Goal: Task Accomplishment & Management: Manage account settings

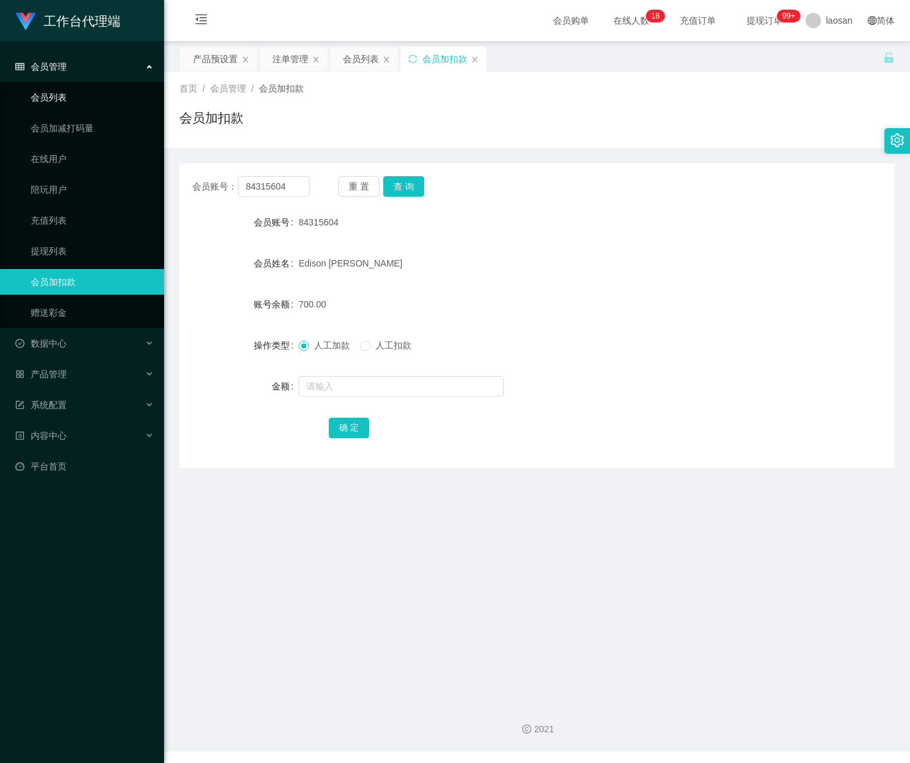
drag, startPoint x: 0, startPoint y: 0, endPoint x: 82, endPoint y: 98, distance: 127.9
click at [82, 98] on link "会员列表" at bounding box center [92, 98] width 123 height 26
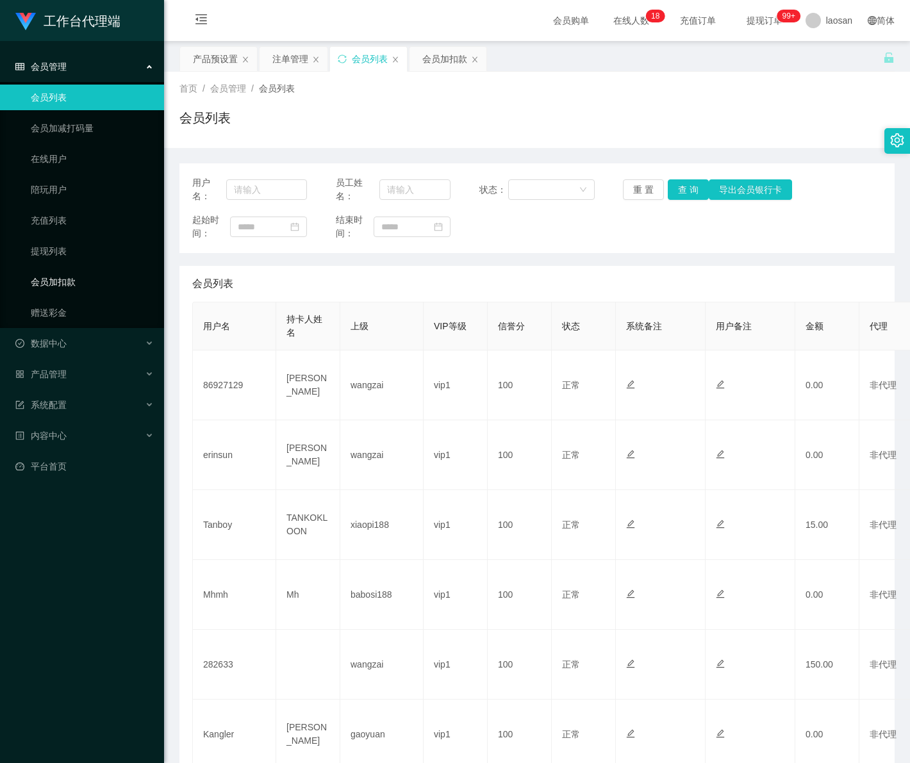
click at [62, 292] on link "会员加扣款" at bounding box center [92, 282] width 123 height 26
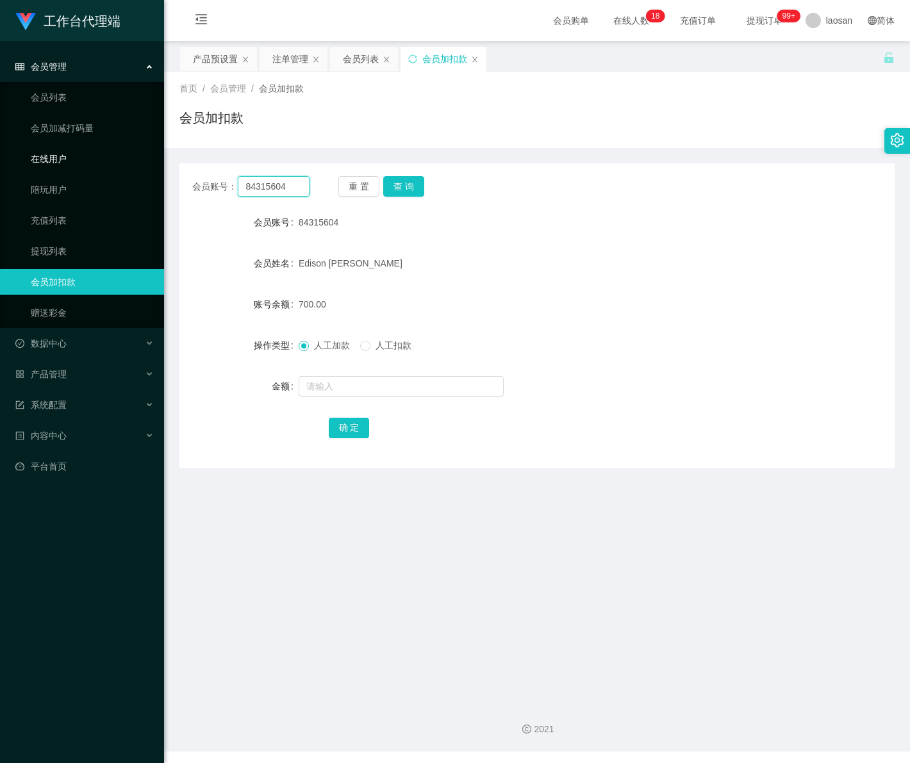
drag, startPoint x: 277, startPoint y: 183, endPoint x: 139, endPoint y: 160, distance: 139.6
click at [139, 160] on section "工作台代理端 会员管理 会员列表 会员加减打码量 在线用户 陪玩用户 充值列表 提现列表 会员加扣款 赠送彩金 数据中心 产品管理 注单管理 产品列表 产品预…" at bounding box center [455, 376] width 910 height 752
click at [411, 183] on button "查 询" at bounding box center [403, 186] width 41 height 21
click at [337, 387] on input "text" at bounding box center [401, 386] width 205 height 21
type input "2300"
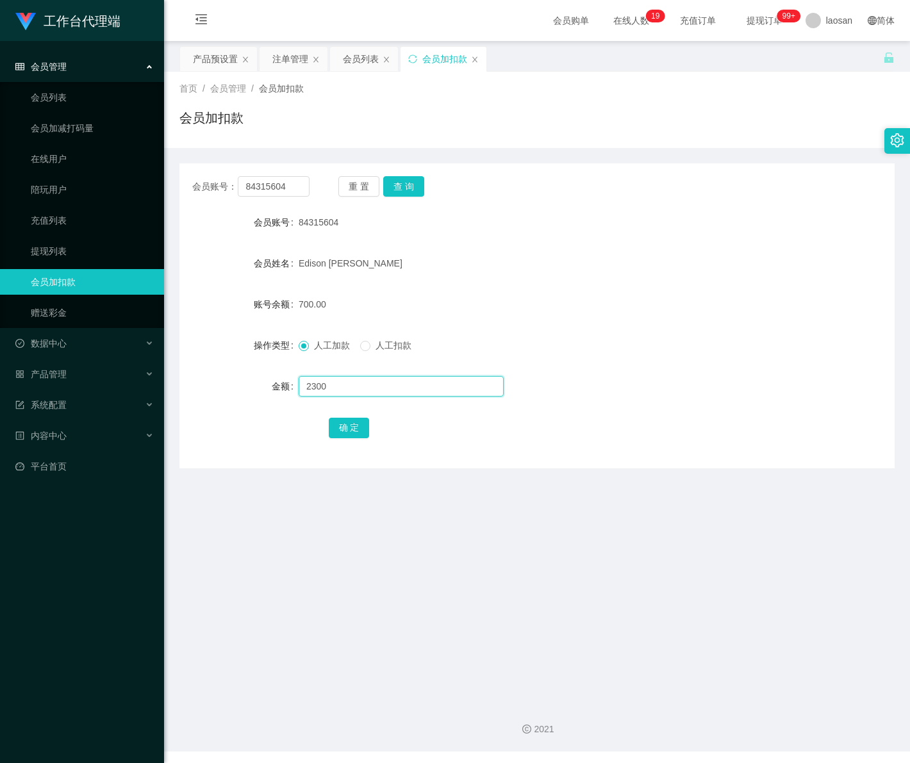
click at [362, 385] on input "2300" at bounding box center [401, 386] width 205 height 21
click at [346, 431] on button "确 定" at bounding box center [349, 428] width 41 height 21
click at [353, 383] on input "text" at bounding box center [401, 386] width 205 height 21
click at [97, 65] on div "会员管理" at bounding box center [82, 67] width 164 height 26
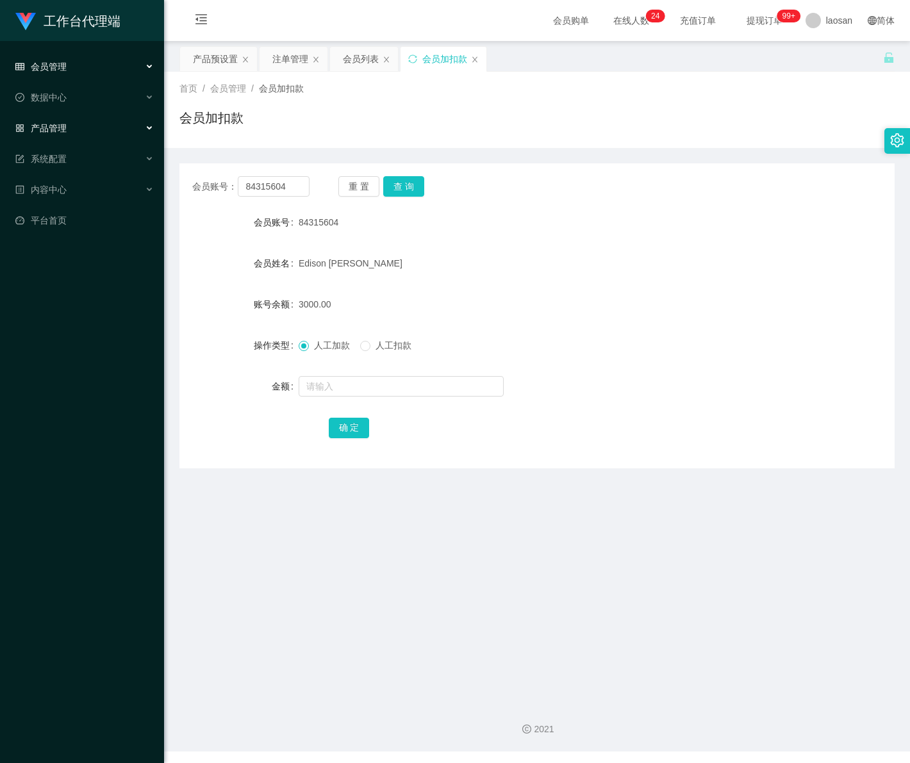
click at [90, 126] on div "产品管理" at bounding box center [82, 128] width 164 height 26
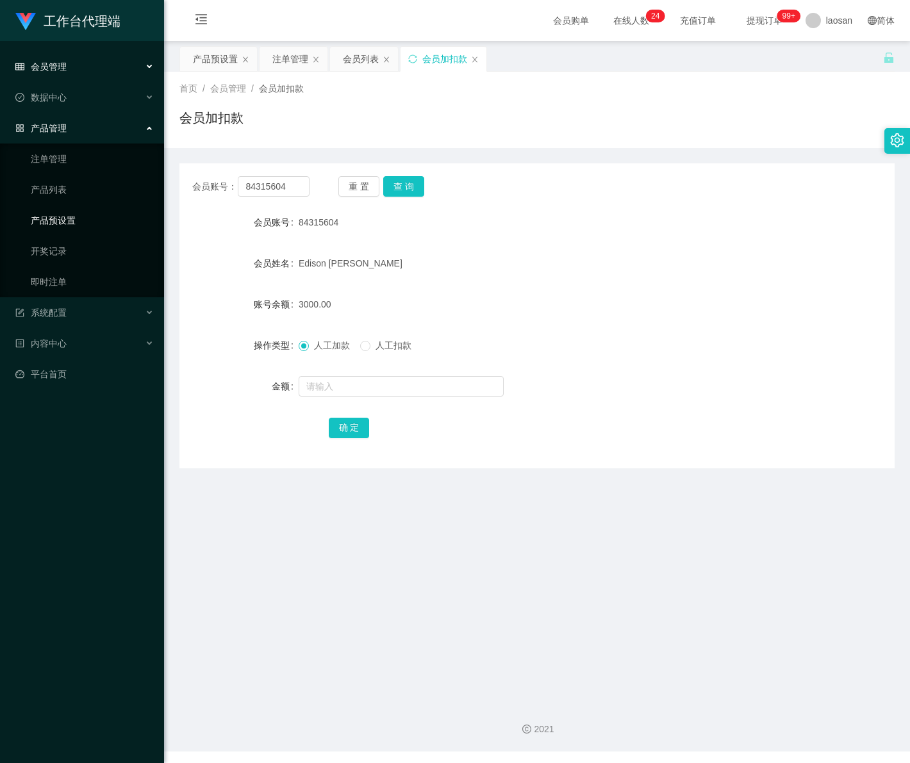
click at [93, 221] on link "产品预设置" at bounding box center [92, 221] width 123 height 26
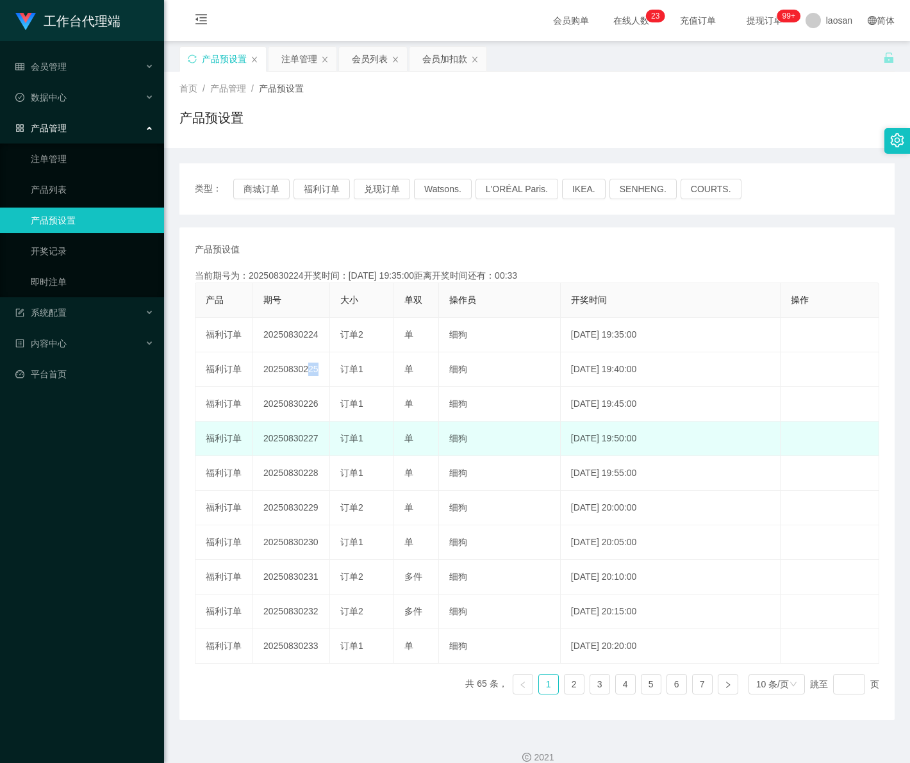
drag, startPoint x: 301, startPoint y: 369, endPoint x: 276, endPoint y: 425, distance: 61.4
click at [329, 376] on td "20250830225" at bounding box center [291, 370] width 77 height 35
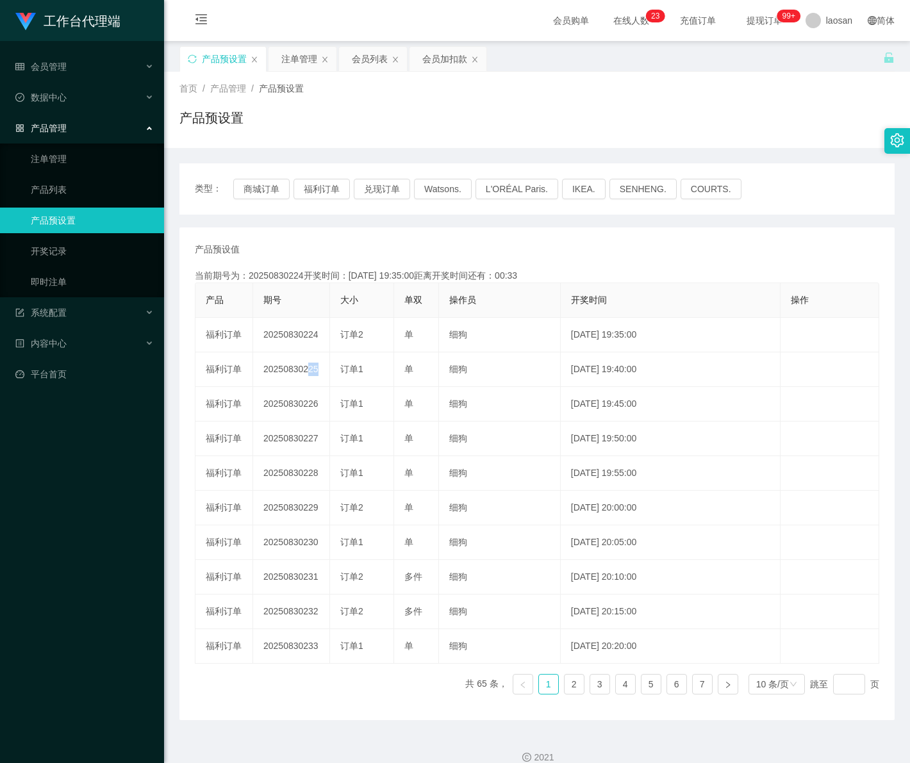
copy td "225"
click at [110, 151] on link "注单管理" at bounding box center [92, 159] width 123 height 26
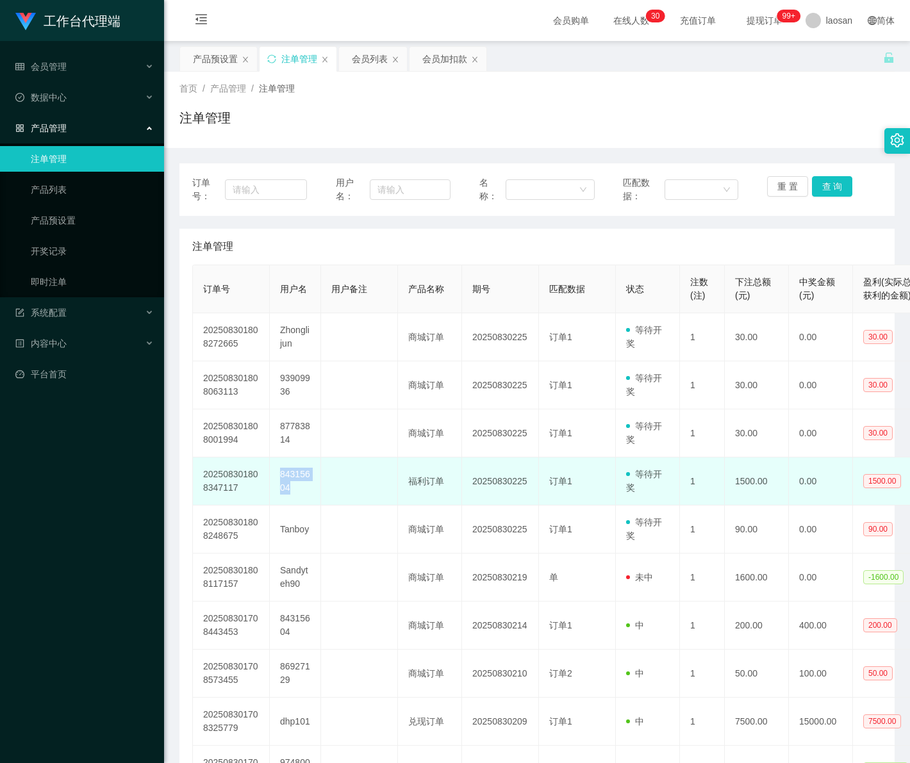
drag, startPoint x: 274, startPoint y: 472, endPoint x: 308, endPoint y: 486, distance: 37.4
click at [308, 486] on td "84315604" at bounding box center [295, 482] width 51 height 48
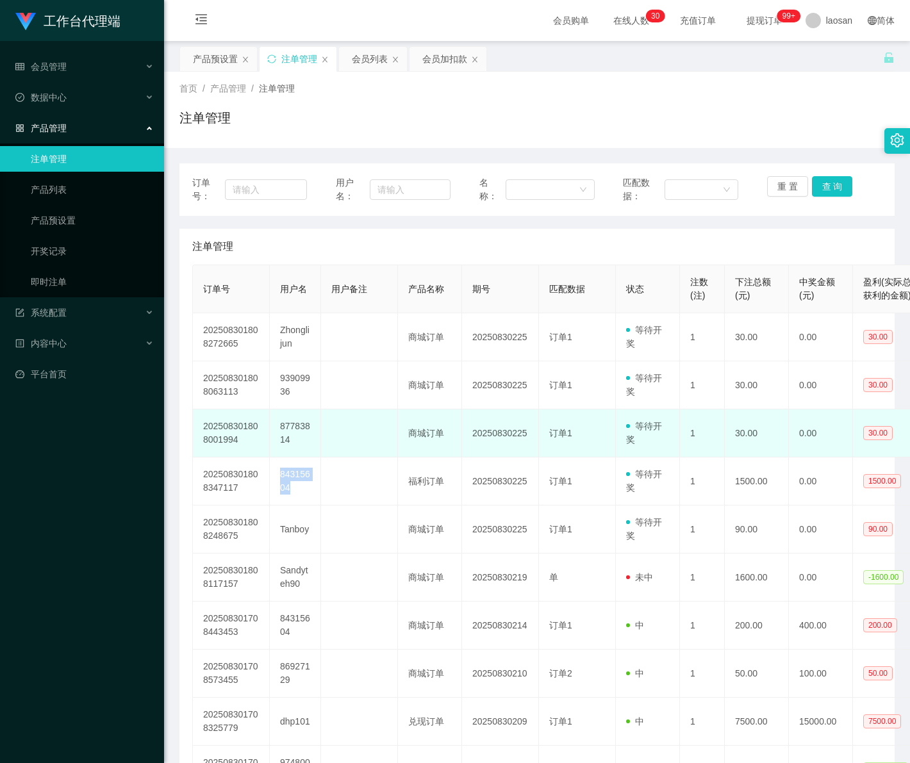
copy td "84315604"
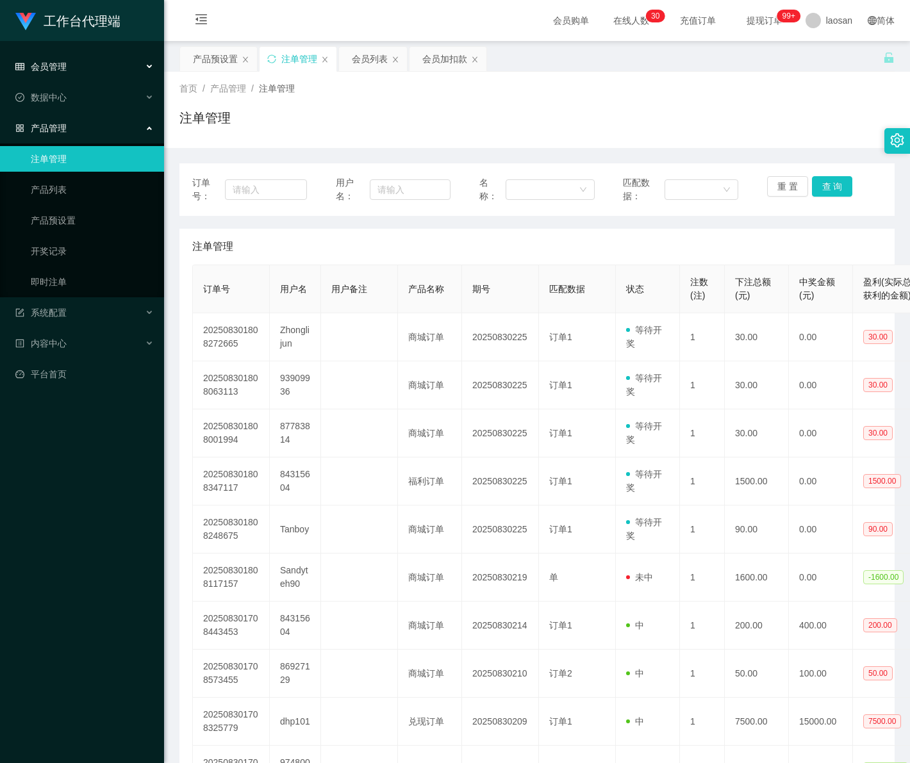
click at [64, 67] on span "会员管理" at bounding box center [40, 67] width 51 height 10
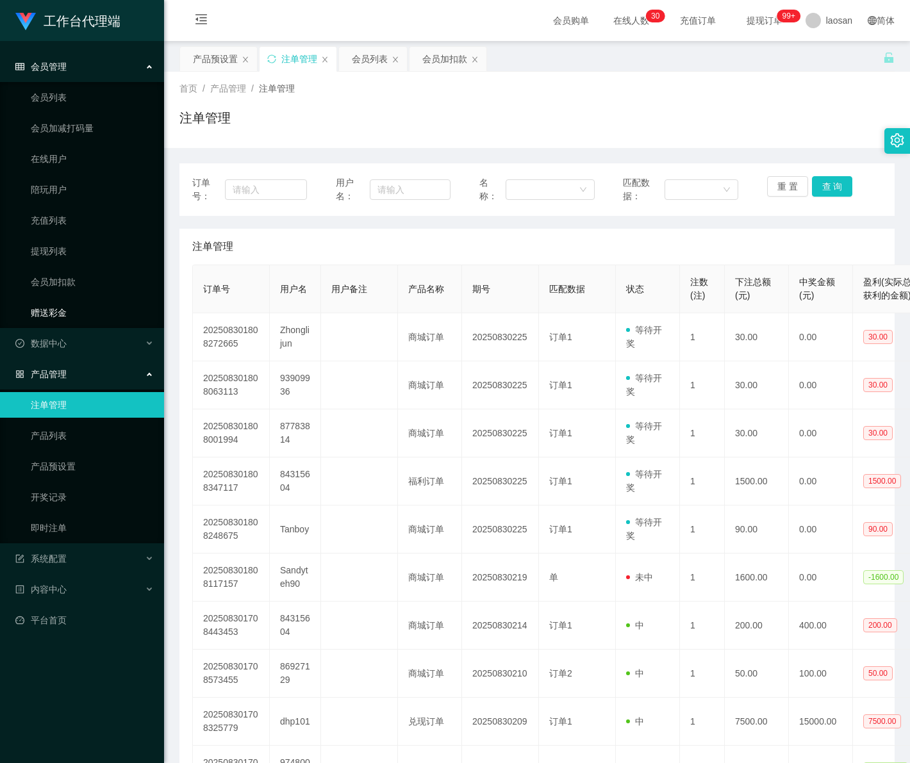
click at [68, 308] on link "赠送彩金" at bounding box center [92, 313] width 123 height 26
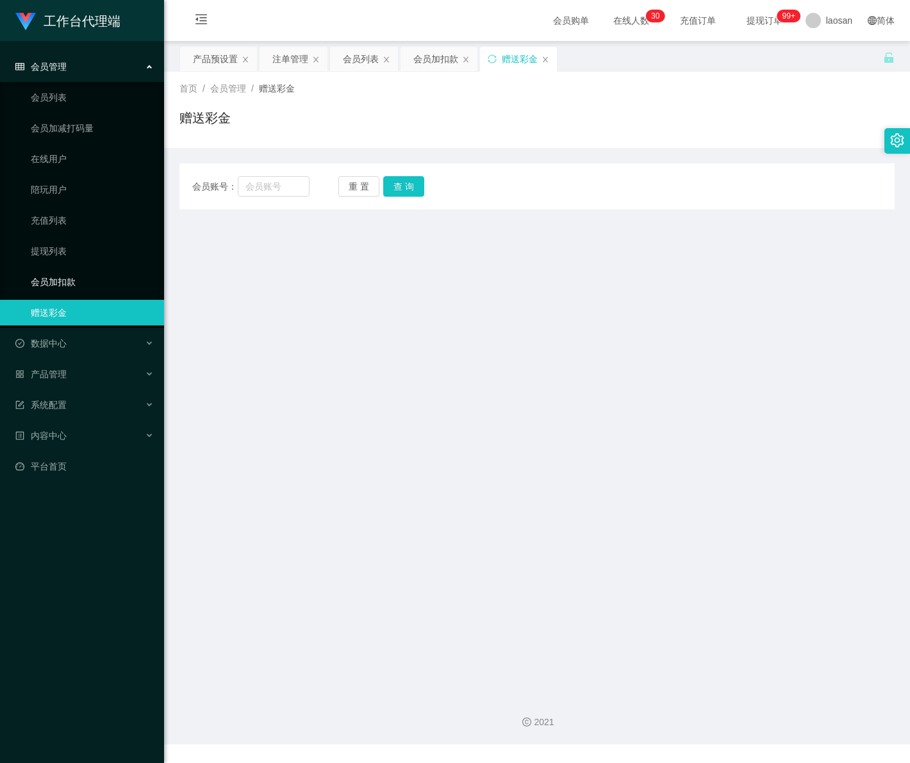
click at [74, 284] on link "会员加扣款" at bounding box center [92, 282] width 123 height 26
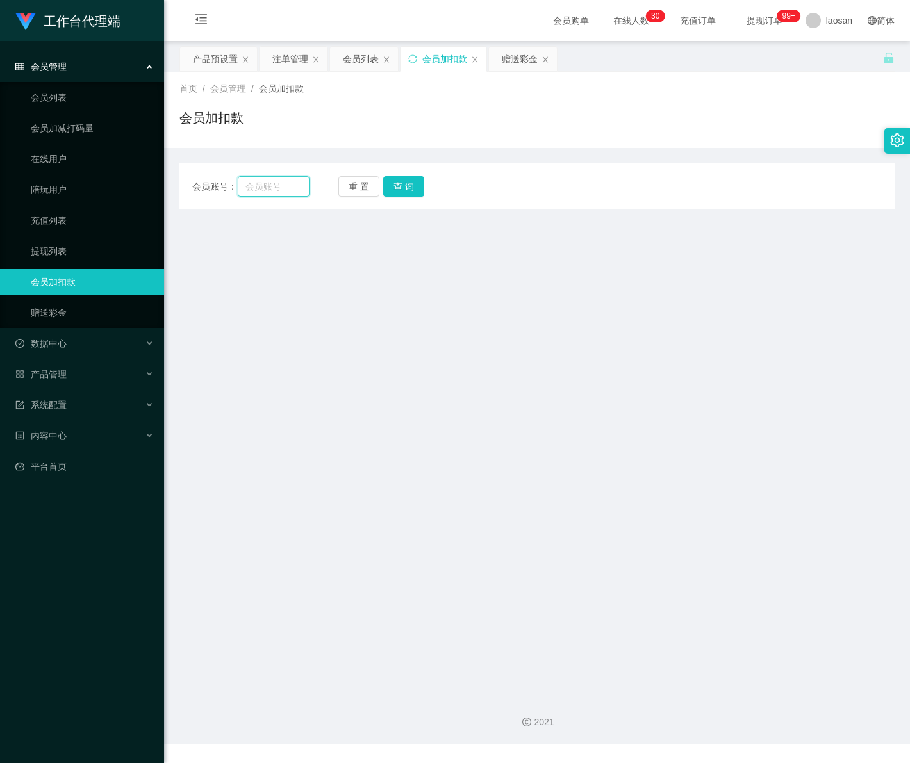
click at [278, 190] on input "text" at bounding box center [273, 186] width 71 height 21
paste input "84315604"
type input "84315604"
click at [389, 178] on button "查 询" at bounding box center [403, 186] width 41 height 21
